Goal: Information Seeking & Learning: Learn about a topic

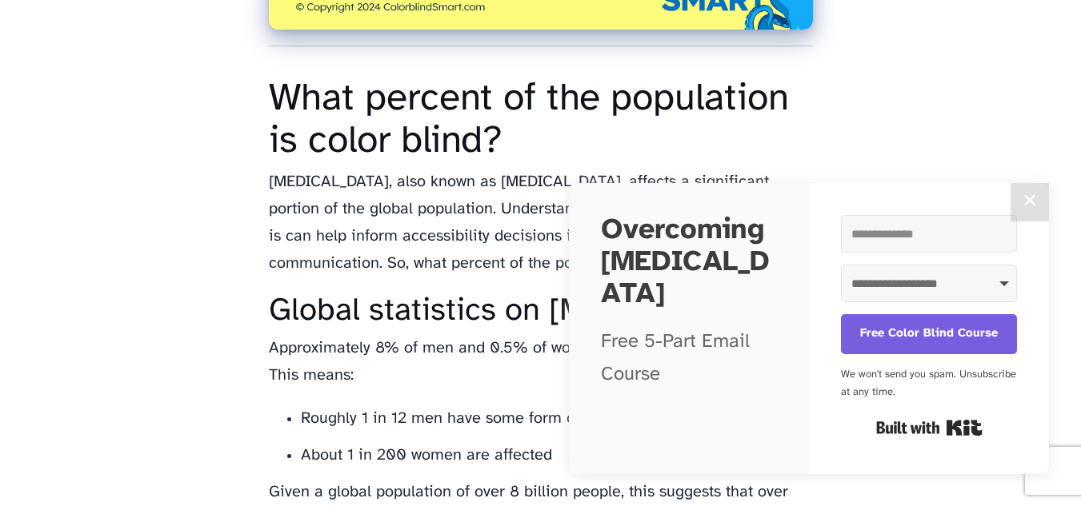
scroll to position [787, 0]
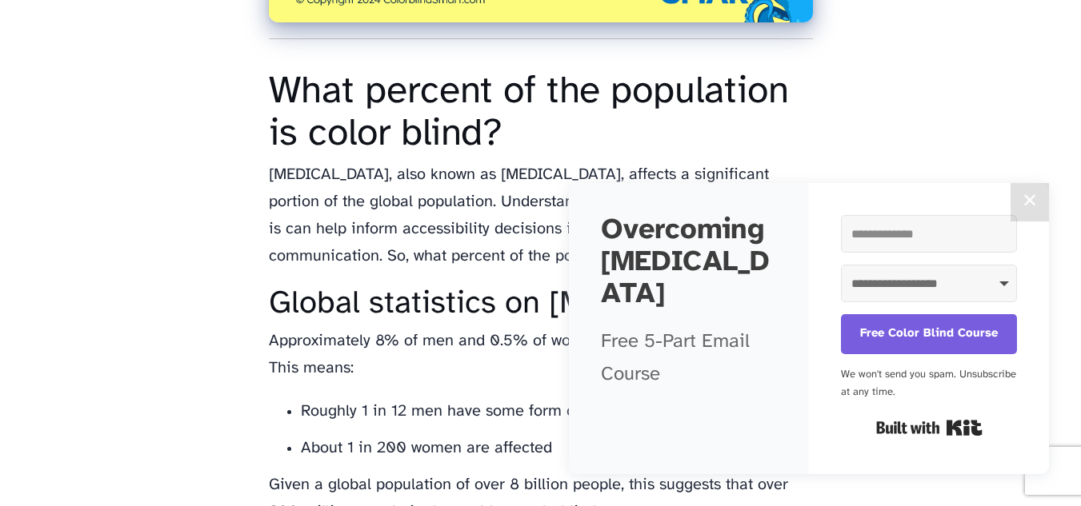
click at [1029, 199] on button "✕" at bounding box center [1030, 202] width 38 height 38
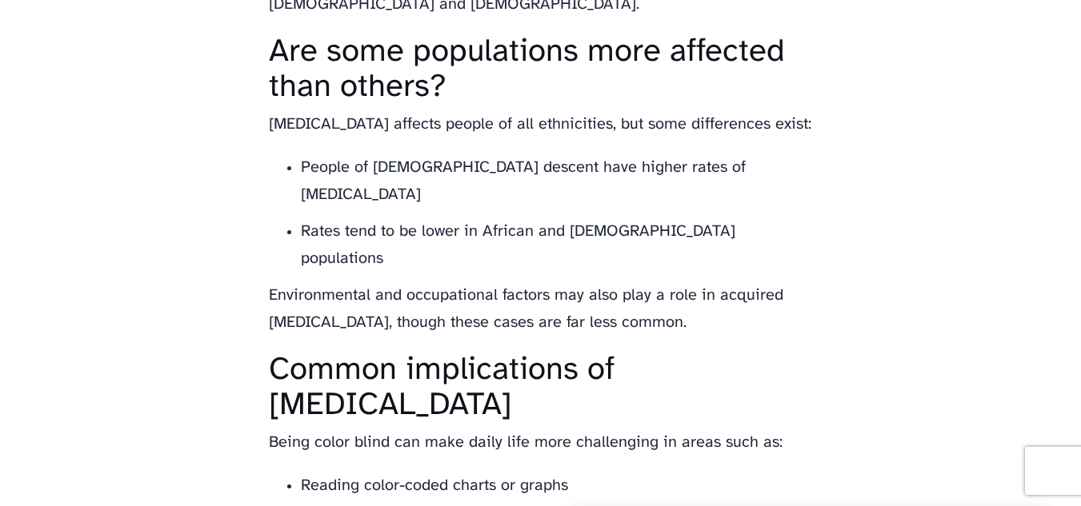
scroll to position [1856, 0]
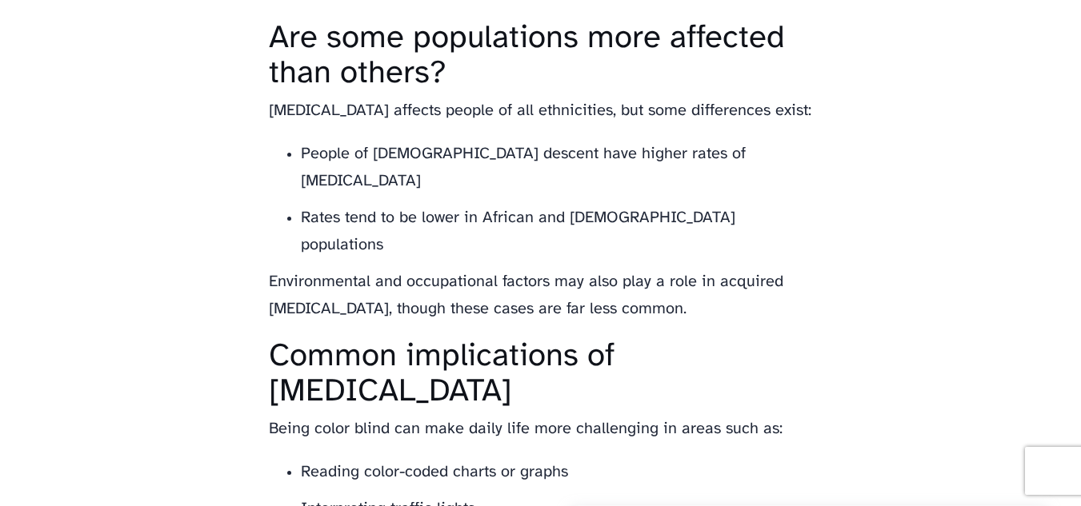
drag, startPoint x: 1078, startPoint y: 265, endPoint x: 1063, endPoint y: 246, distance: 24.5
click at [1063, 246] on body "Colorblind Smart Memes Merch App Types Cure? What percent of the population is …" at bounding box center [540, 115] width 1081 height 3942
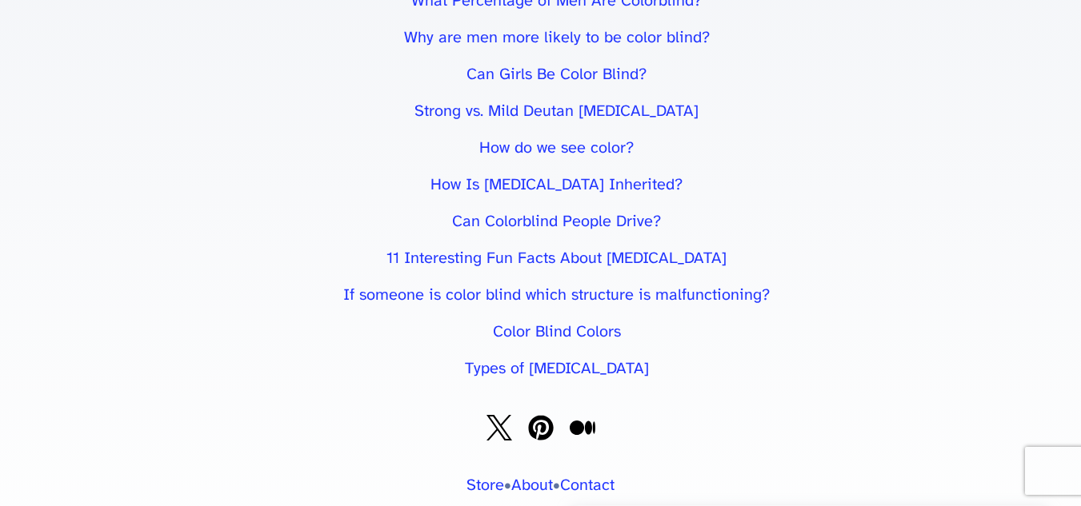
scroll to position [3338, 0]
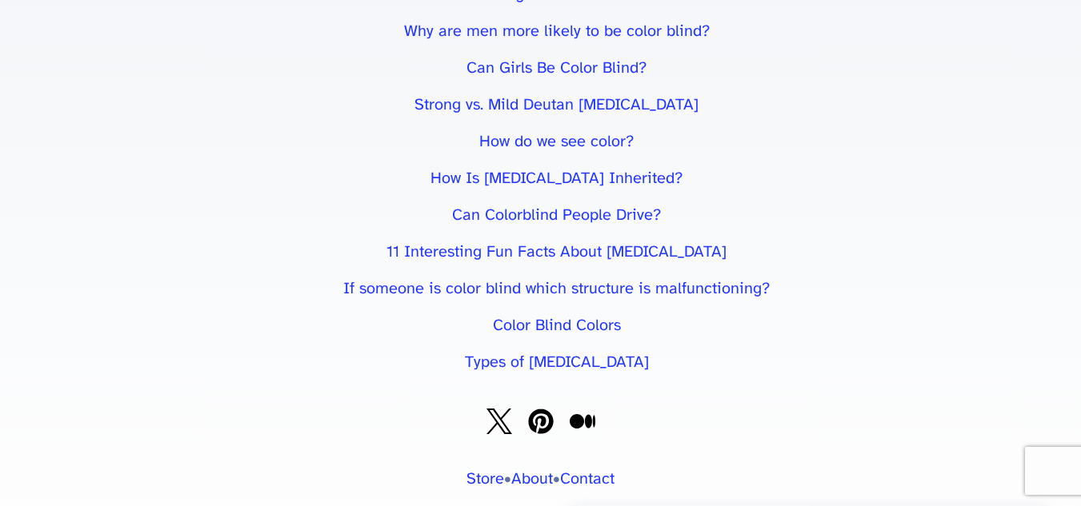
click at [574, 354] on link "Types of [MEDICAL_DATA]" at bounding box center [557, 362] width 184 height 17
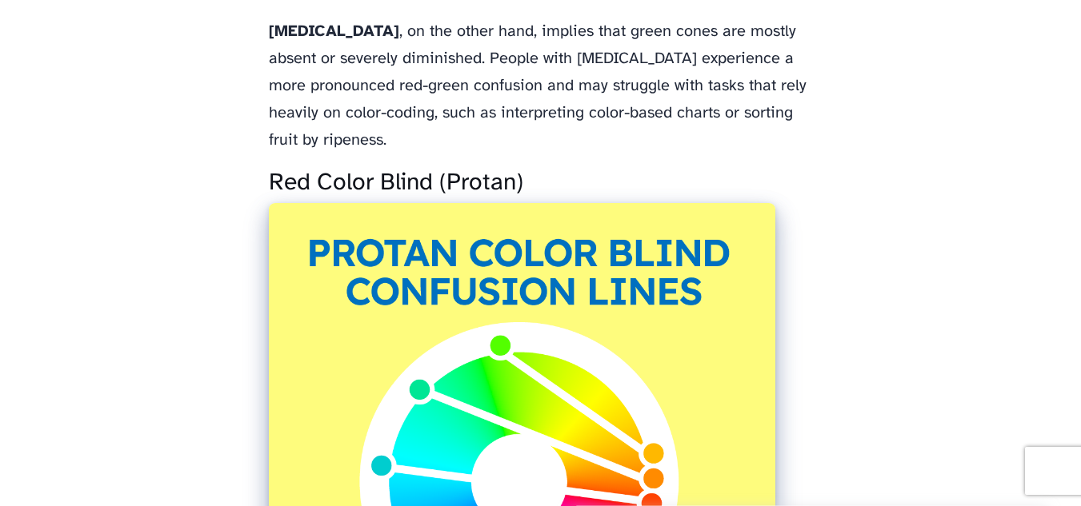
scroll to position [3046, 0]
